Goal: Entertainment & Leisure: Consume media (video, audio)

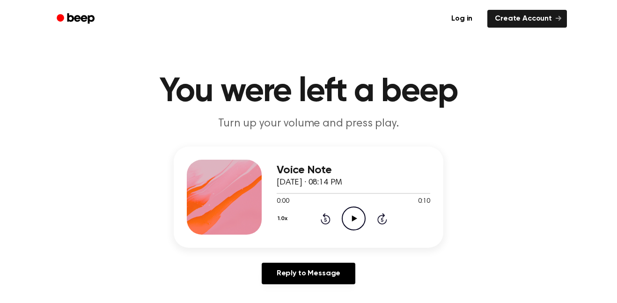
click at [375, 238] on div "Voice Note [DATE] · 08:14 PM 0:00 0:10 Your browser does not support the [objec…" at bounding box center [309, 197] width 270 height 101
click at [361, 217] on icon "Play Audio" at bounding box center [354, 219] width 24 height 24
click at [359, 234] on div "Voice Note September 7, 2025 · 08:14 PM 0:00 0:10 Your browser does not support…" at bounding box center [354, 197] width 154 height 75
click at [357, 210] on icon "Pause Audio" at bounding box center [354, 219] width 24 height 24
click at [353, 232] on div "Voice Note September 7, 2025 · 08:14 PM 0:00 0:10 Your browser does not support…" at bounding box center [354, 197] width 154 height 75
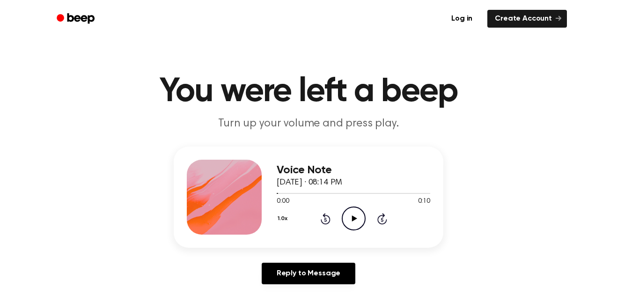
click at [350, 234] on div "Voice Note September 7, 2025 · 08:14 PM 0:00 0:10 Your browser does not support…" at bounding box center [354, 197] width 154 height 75
click at [353, 222] on icon "Play Audio" at bounding box center [354, 219] width 24 height 24
click at [349, 215] on icon "Play Audio" at bounding box center [354, 219] width 24 height 24
click at [361, 216] on icon "Play Audio" at bounding box center [354, 219] width 24 height 24
click at [352, 213] on icon "Play Audio" at bounding box center [354, 219] width 24 height 24
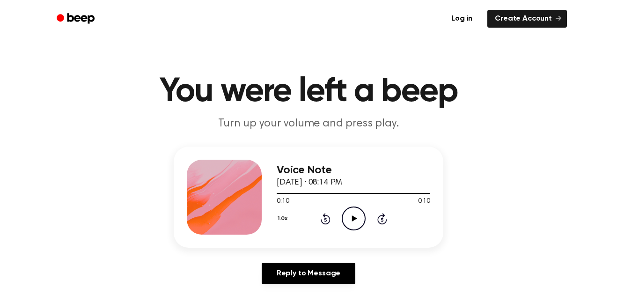
click at [357, 228] on icon "Play Audio" at bounding box center [354, 219] width 24 height 24
